Goal: Task Accomplishment & Management: Complete application form

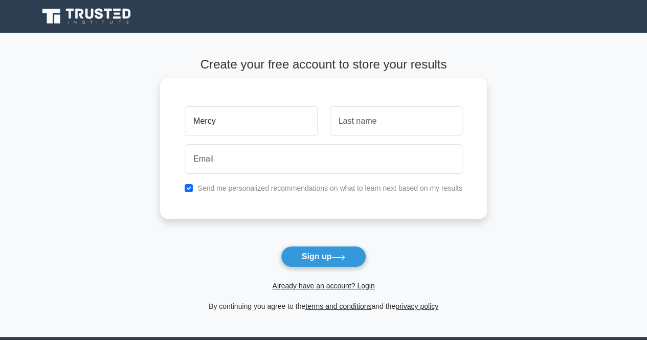
type input "Mercy"
click at [362, 122] on input "text" at bounding box center [396, 121] width 133 height 30
type input "Kibiru"
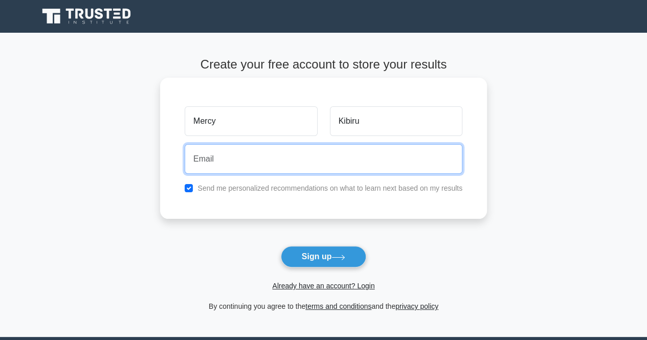
click at [268, 158] on input "email" at bounding box center [324, 159] width 278 height 30
type input "[EMAIL_ADDRESS][DOMAIN_NAME]"
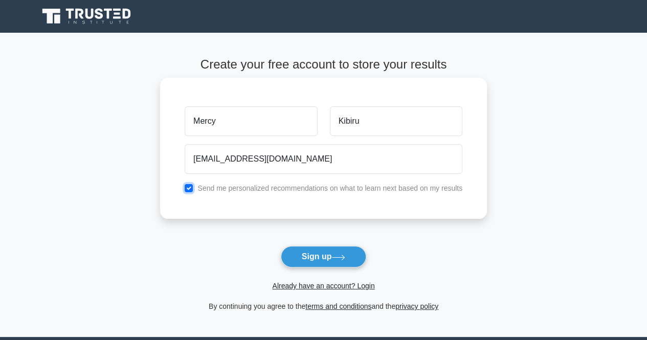
click at [187, 191] on input "checkbox" at bounding box center [189, 188] width 8 height 8
checkbox input "false"
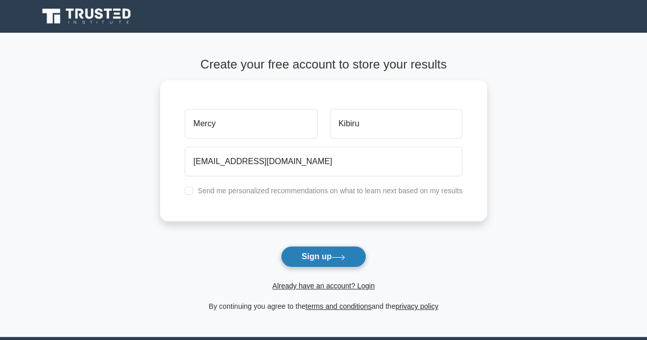
click at [317, 258] on button "Sign up" at bounding box center [324, 256] width 86 height 21
